Goal: Check status: Check status

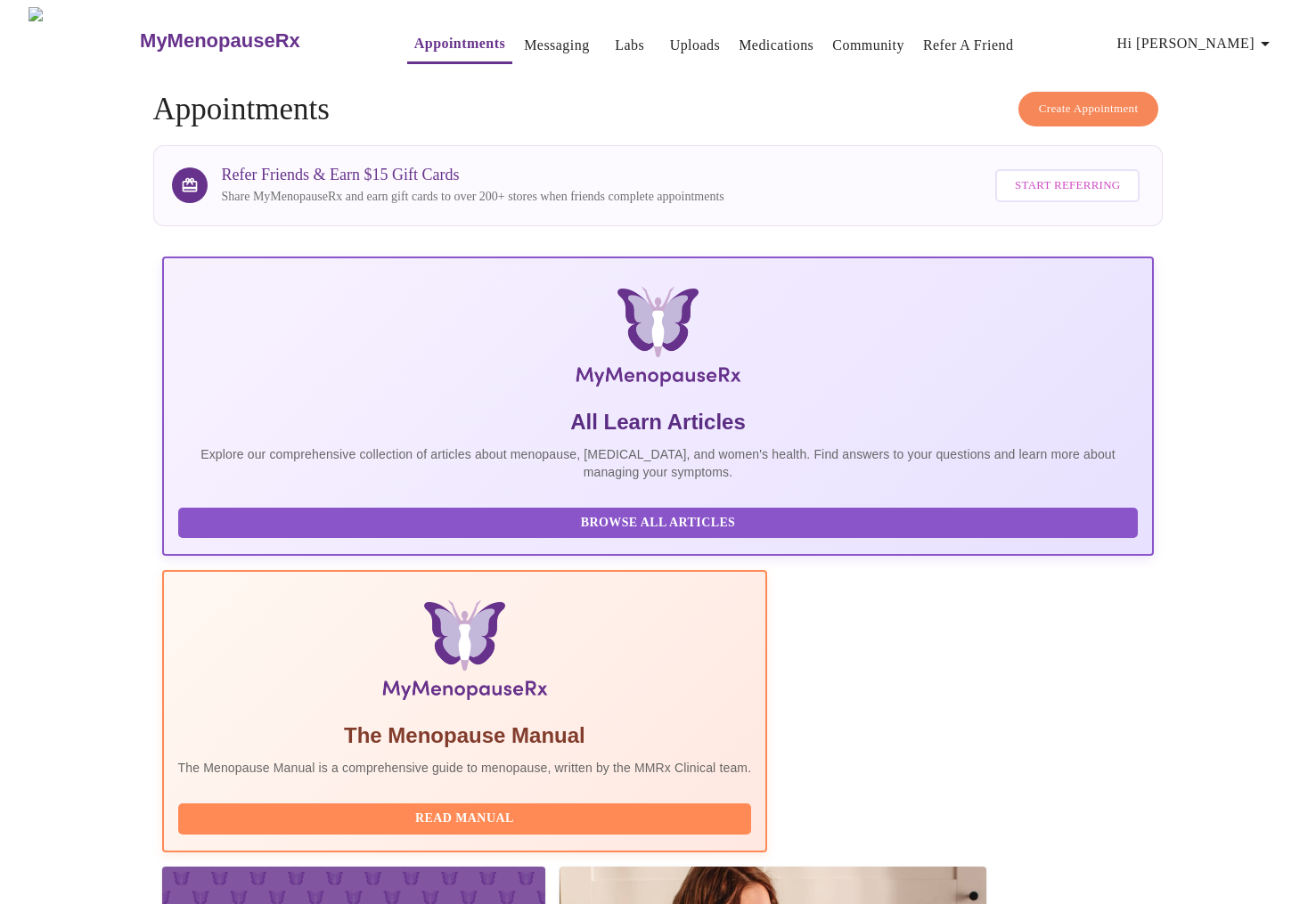
scroll to position [266, 0]
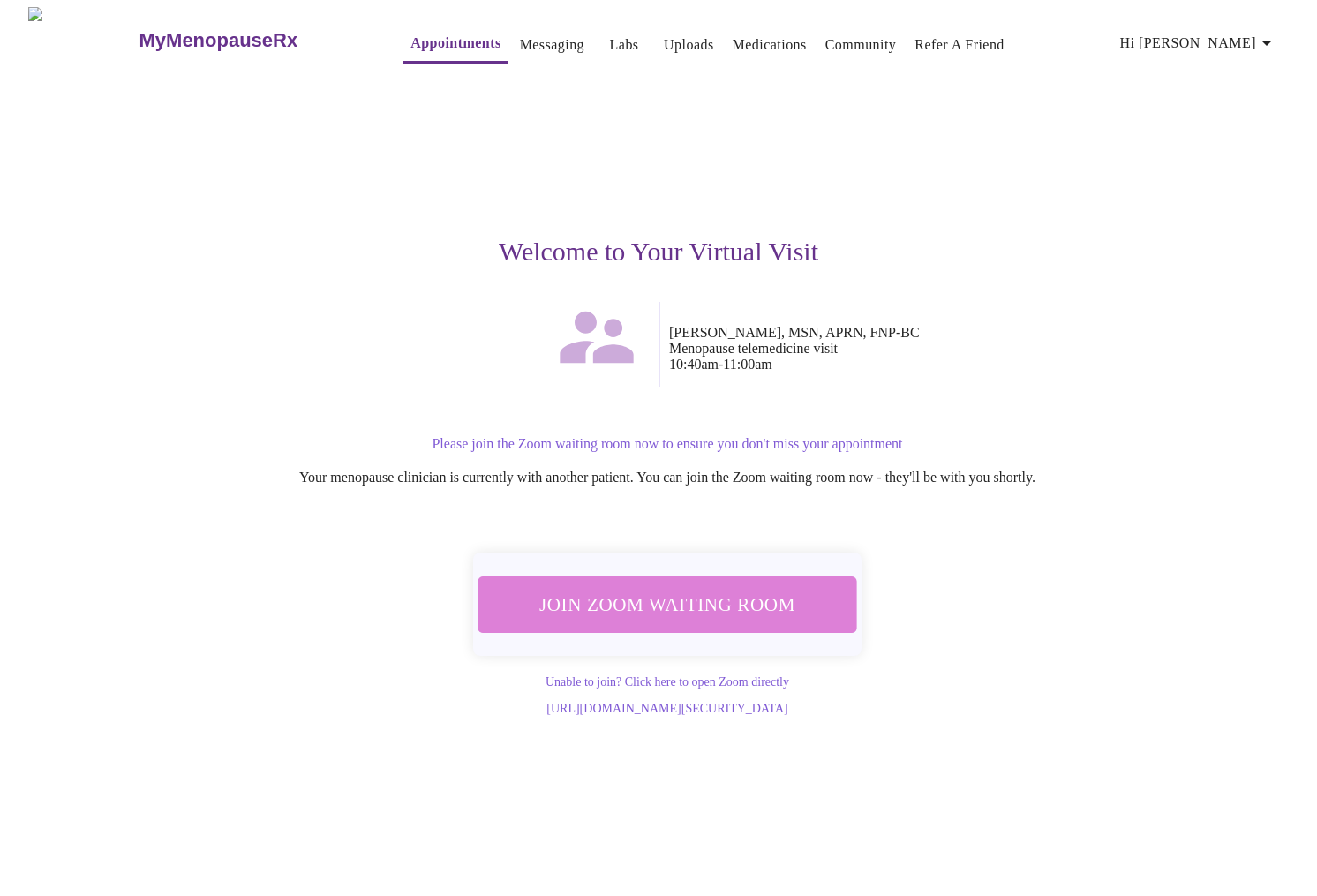
click at [686, 594] on span "Join Zoom Waiting Room" at bounding box center [667, 605] width 332 height 33
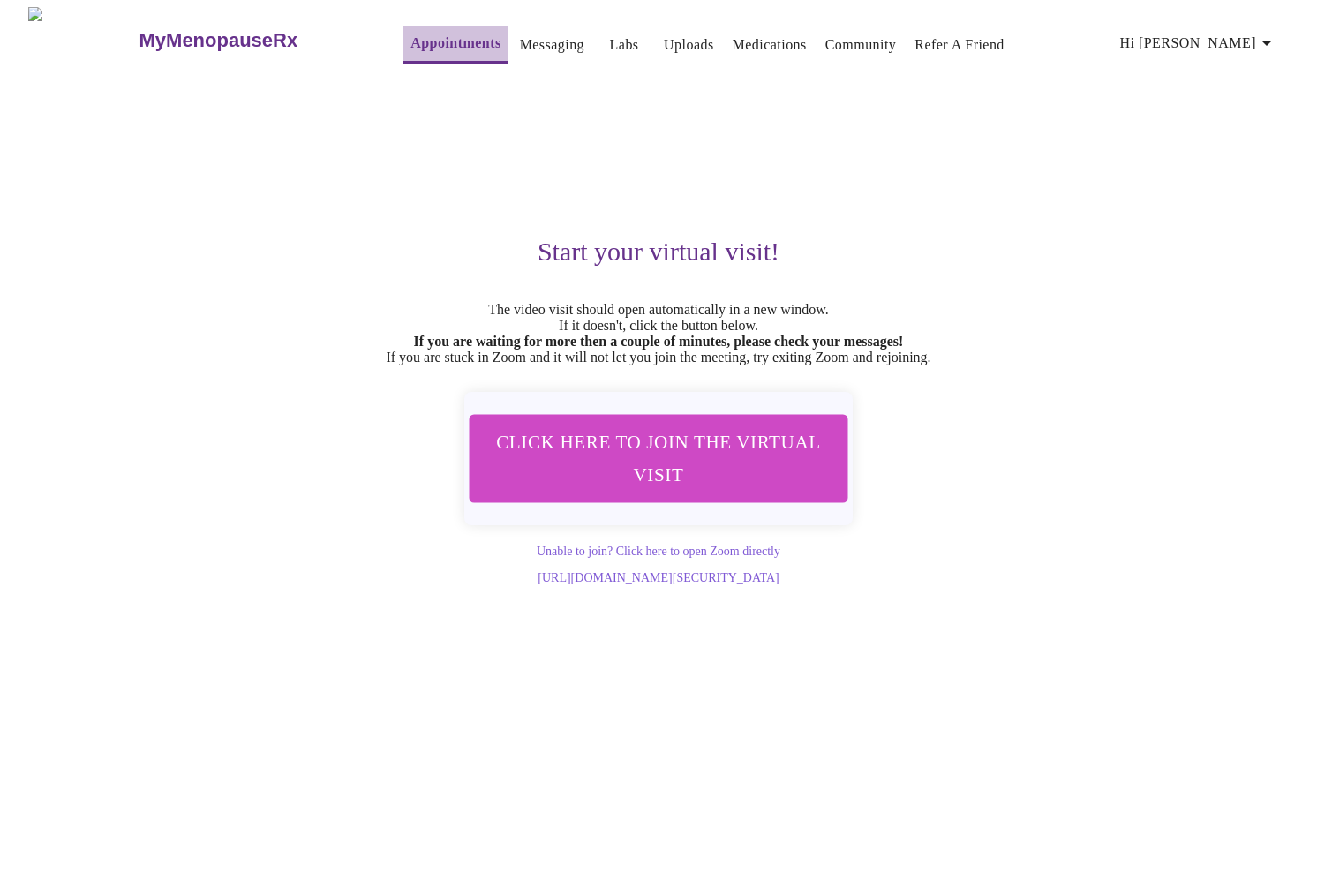
click at [411, 43] on link "Appointments" at bounding box center [456, 43] width 90 height 24
